Goal: Check status: Check status

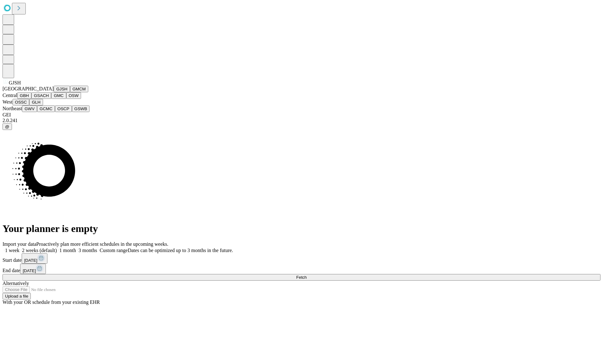
click at [54, 92] on button "GJSH" at bounding box center [62, 89] width 16 height 7
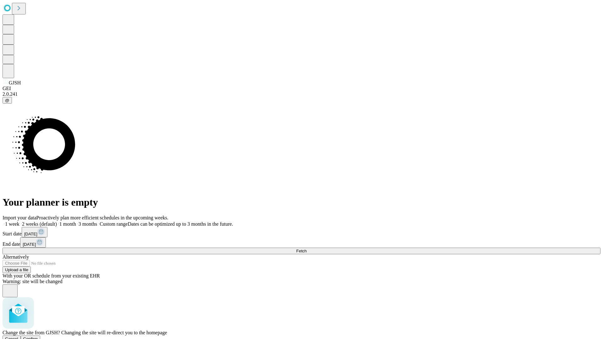
click at [38, 337] on span "Confirm" at bounding box center [30, 339] width 15 height 5
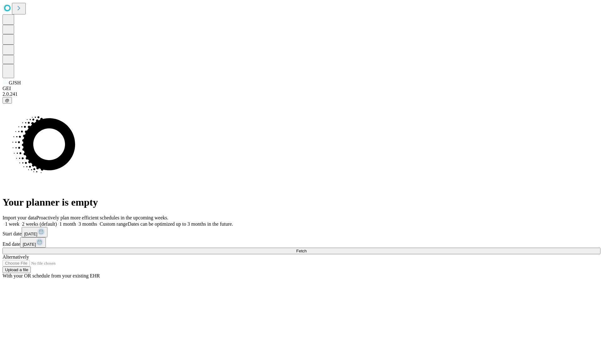
click at [19, 221] on label "1 week" at bounding box center [11, 223] width 17 height 5
click at [307, 249] on span "Fetch" at bounding box center [301, 251] width 10 height 5
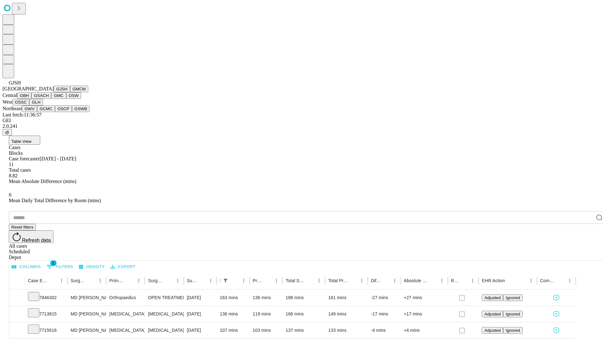
click at [70, 92] on button "GMCM" at bounding box center [79, 89] width 18 height 7
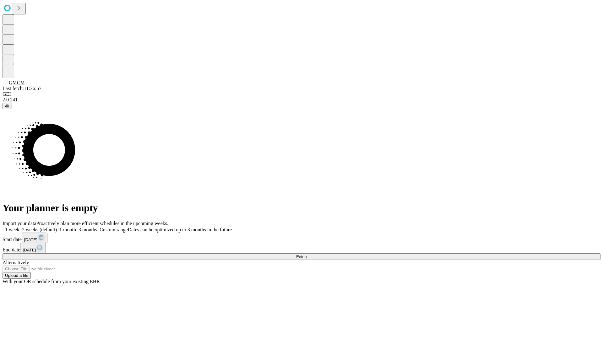
click at [19, 227] on label "1 week" at bounding box center [11, 229] width 17 height 5
click at [307, 254] on span "Fetch" at bounding box center [301, 256] width 10 height 5
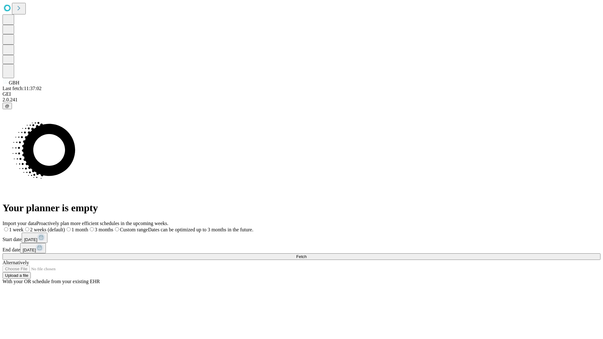
click at [24, 227] on label "1 week" at bounding box center [13, 229] width 21 height 5
click at [307, 254] on span "Fetch" at bounding box center [301, 256] width 10 height 5
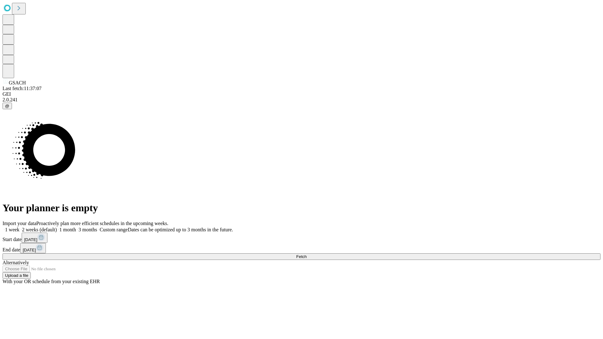
click at [19, 227] on label "1 week" at bounding box center [11, 229] width 17 height 5
click at [307, 254] on span "Fetch" at bounding box center [301, 256] width 10 height 5
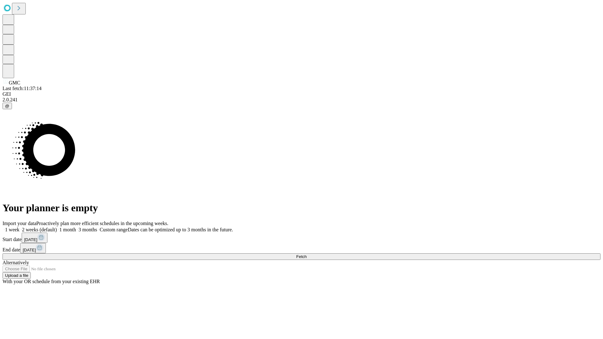
click at [19, 227] on label "1 week" at bounding box center [11, 229] width 17 height 5
click at [307, 254] on span "Fetch" at bounding box center [301, 256] width 10 height 5
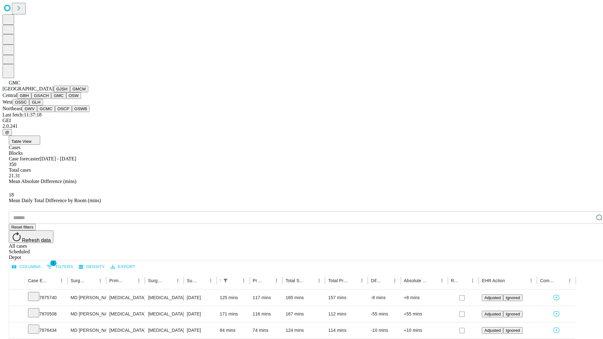
click at [66, 99] on button "OSW" at bounding box center [73, 95] width 15 height 7
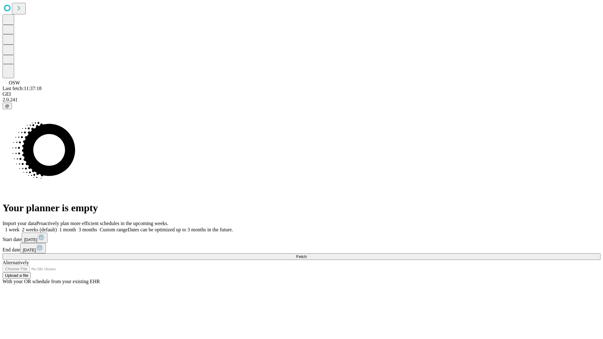
click at [19, 227] on label "1 week" at bounding box center [11, 229] width 17 height 5
click at [307, 254] on span "Fetch" at bounding box center [301, 256] width 10 height 5
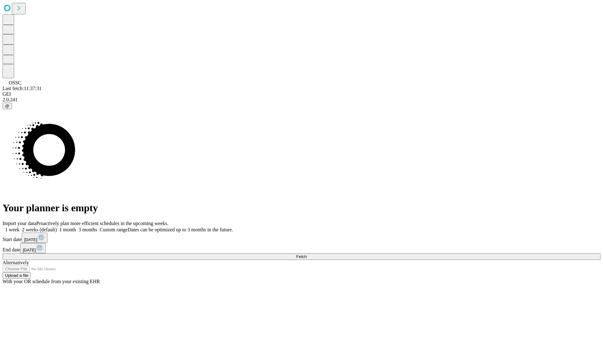
click at [19, 227] on label "1 week" at bounding box center [11, 229] width 17 height 5
click at [307, 254] on span "Fetch" at bounding box center [301, 256] width 10 height 5
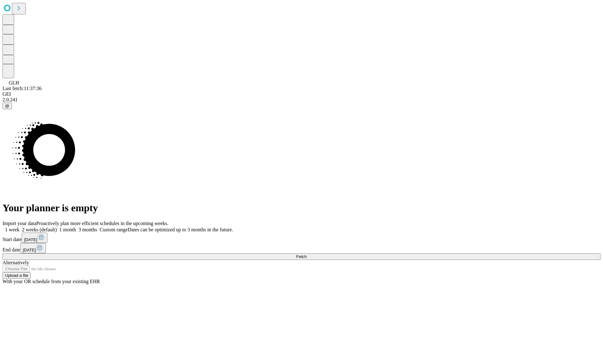
click at [19, 227] on label "1 week" at bounding box center [11, 229] width 17 height 5
click at [307, 254] on span "Fetch" at bounding box center [301, 256] width 10 height 5
click at [19, 227] on label "1 week" at bounding box center [11, 229] width 17 height 5
click at [307, 254] on span "Fetch" at bounding box center [301, 256] width 10 height 5
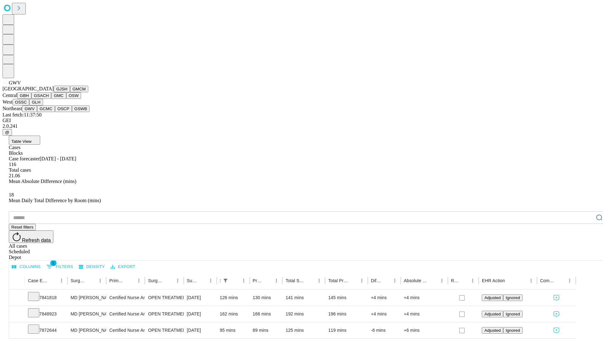
click at [49, 112] on button "GCMC" at bounding box center [46, 109] width 18 height 7
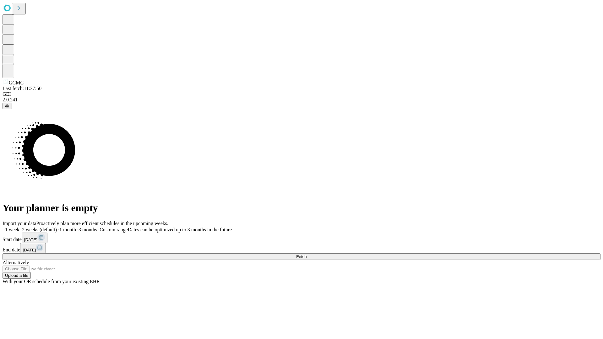
click at [19, 227] on label "1 week" at bounding box center [11, 229] width 17 height 5
click at [307, 254] on span "Fetch" at bounding box center [301, 256] width 10 height 5
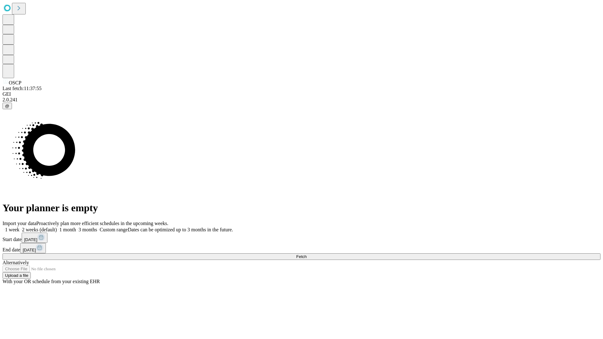
click at [307, 254] on span "Fetch" at bounding box center [301, 256] width 10 height 5
